Goal: Complete application form: Complete application form

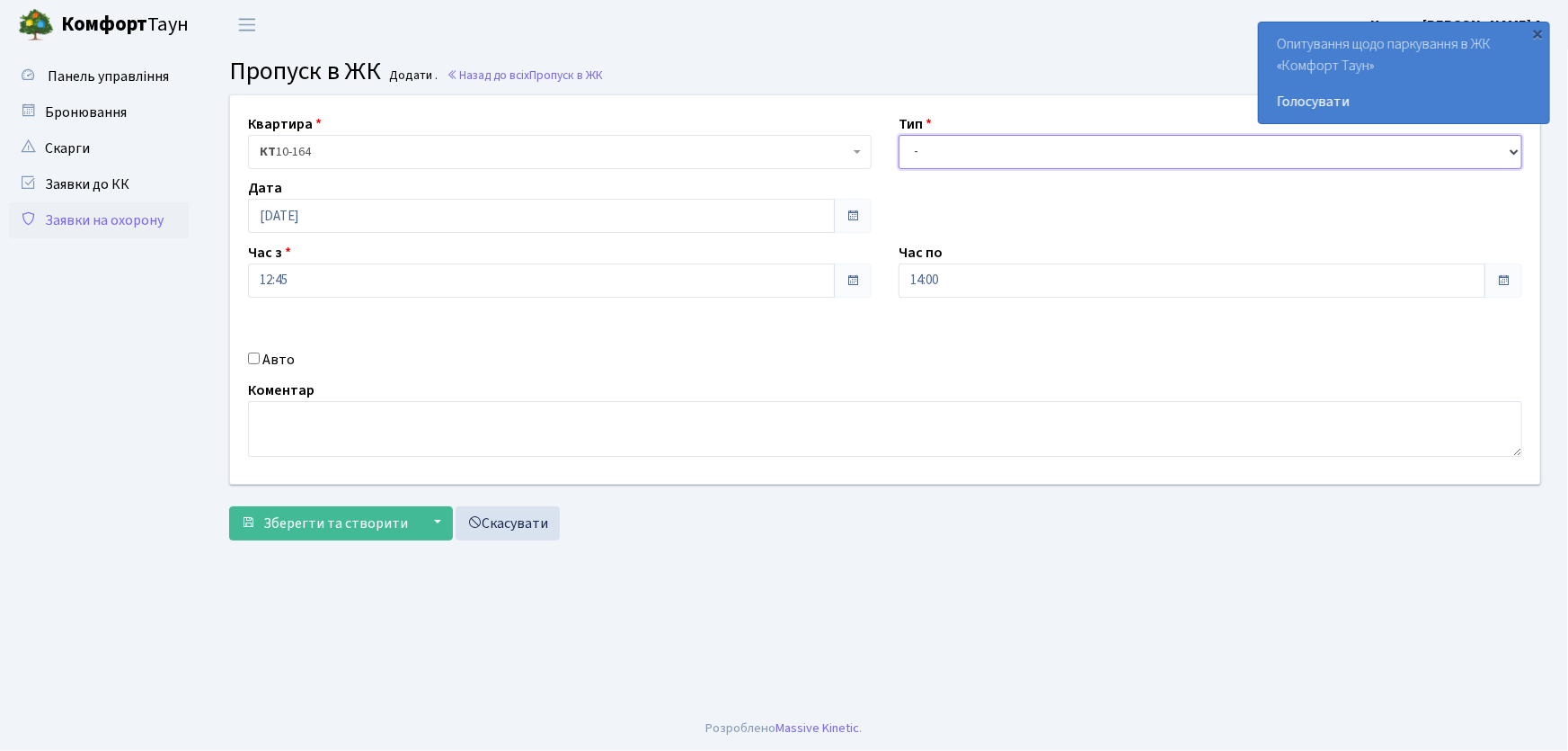
click at [936, 156] on select "- Доставка Таксі Гості Сервіс" at bounding box center [1211, 151] width 624 height 34
select select "1"
click at [899, 135] on select "- Доставка Таксі Гості Сервіс" at bounding box center [1211, 151] width 624 height 34
drag, startPoint x: 883, startPoint y: 278, endPoint x: 846, endPoint y: 270, distance: 37.9
click at [846, 271] on div "Квартира <b>КТ</b>&nbsp;&nbsp;&nbsp;&nbsp;10-164 КТ 10-164 Тип - Доставка Таксі…" at bounding box center [885, 289] width 1337 height 388
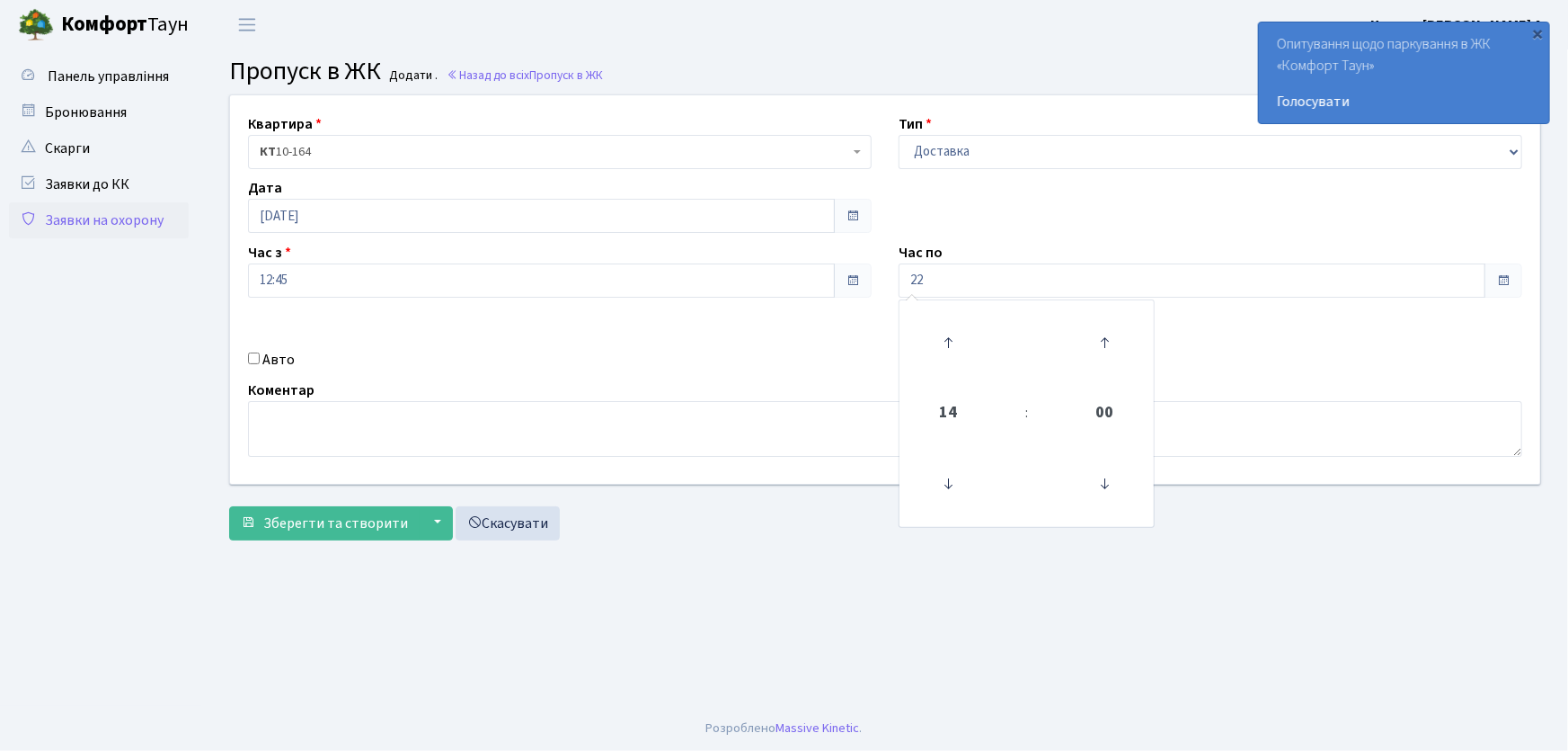
type input "22:00"
click at [253, 359] on input "Авто" at bounding box center [254, 358] width 12 height 12
checkbox input "true"
type input "КІ6760АВ"
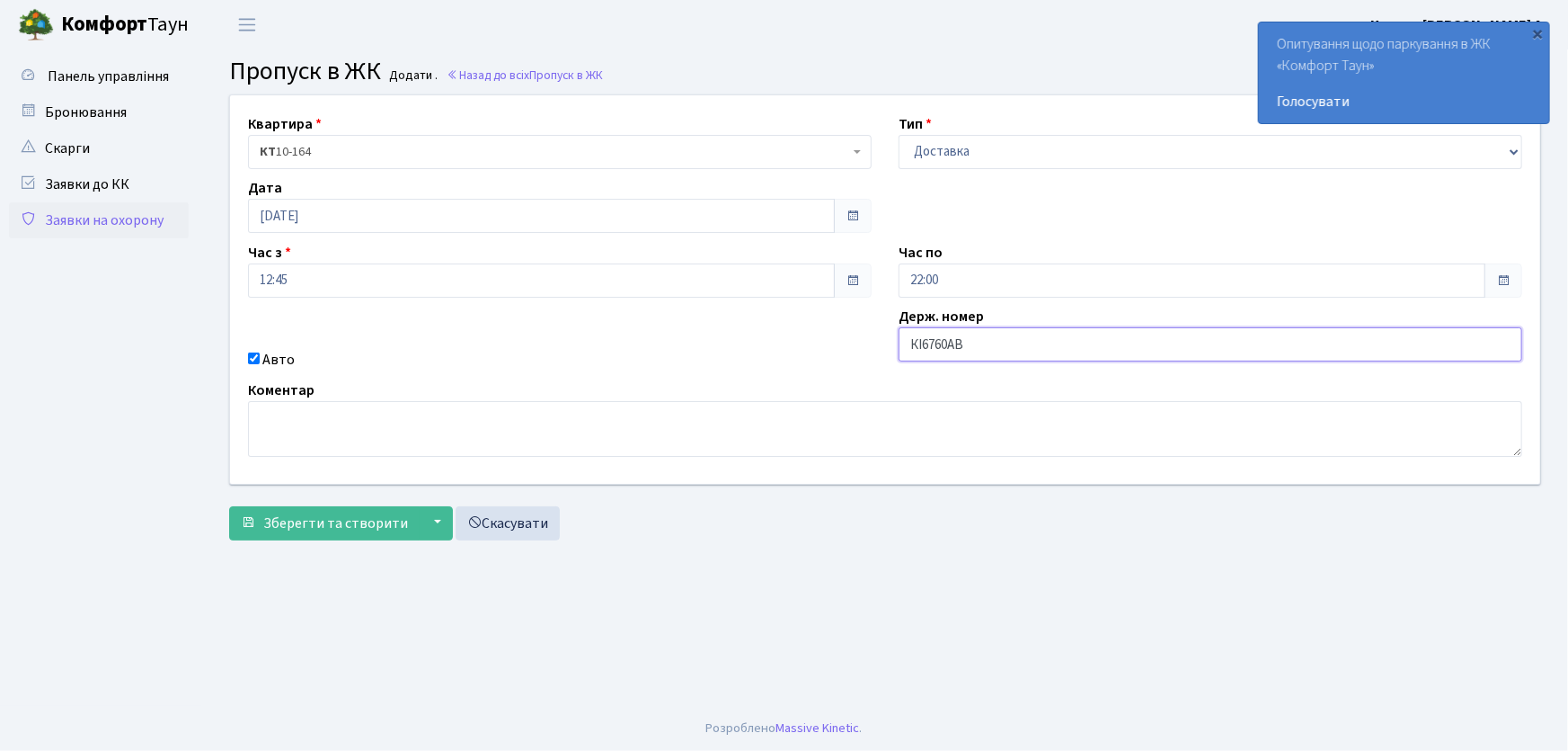
click at [229, 506] on button "Зберегти та створити" at bounding box center [324, 523] width 191 height 34
